Goal: Information Seeking & Learning: Find contact information

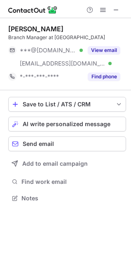
scroll to position [192, 131]
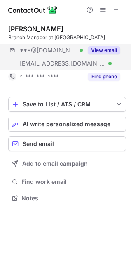
click at [106, 63] on div "***@gmail.com Verified ***@scotiabank.com Verified View email" at bounding box center [67, 57] width 118 height 26
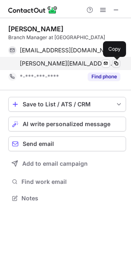
click at [116, 63] on span at bounding box center [116, 63] width 7 height 7
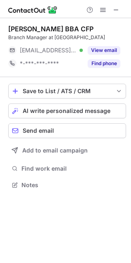
scroll to position [179, 131]
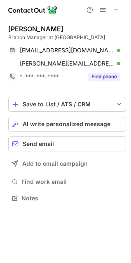
scroll to position [192, 131]
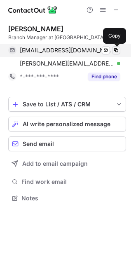
click at [115, 49] on span at bounding box center [116, 50] width 7 height 7
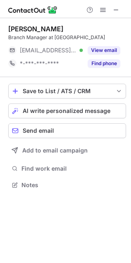
scroll to position [179, 131]
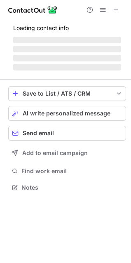
scroll to position [186, 131]
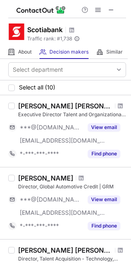
click at [113, 12] on span at bounding box center [111, 10] width 7 height 7
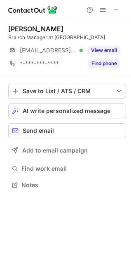
scroll to position [179, 131]
